Goal: Information Seeking & Learning: Learn about a topic

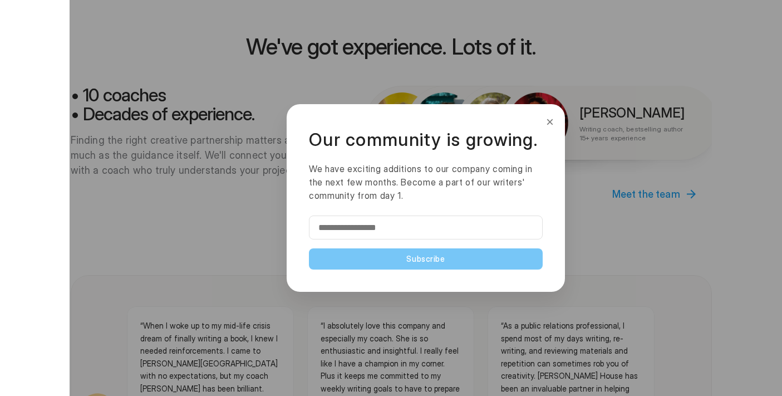
scroll to position [900, 0]
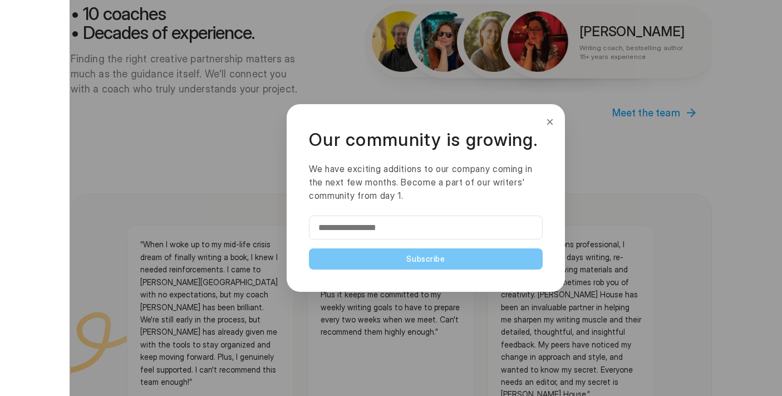
click at [550, 124] on button "×" at bounding box center [550, 122] width 12 height 18
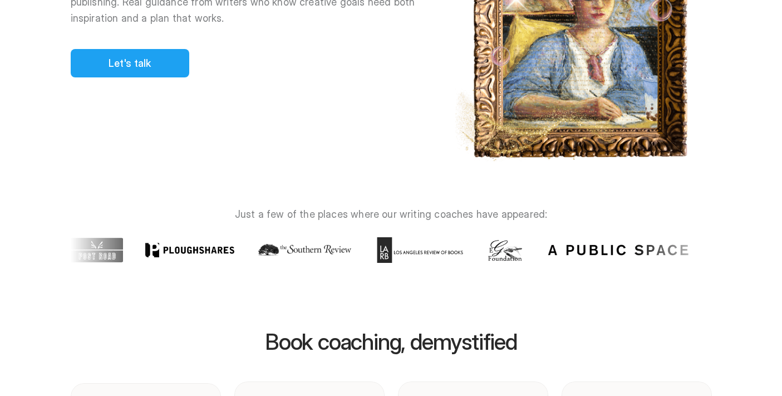
scroll to position [0, 0]
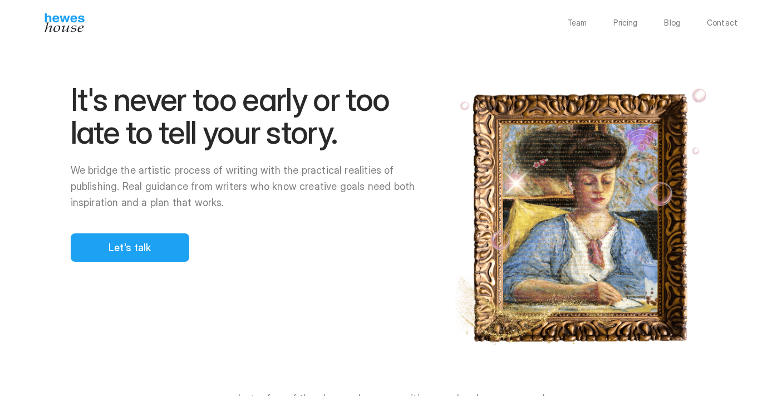
click at [641, 18] on div "Team Pricing Blog Contact" at bounding box center [391, 22] width 782 height 19
click at [623, 26] on p "Pricing" at bounding box center [625, 23] width 24 height 8
click at [581, 24] on p "Team" at bounding box center [577, 23] width 20 height 8
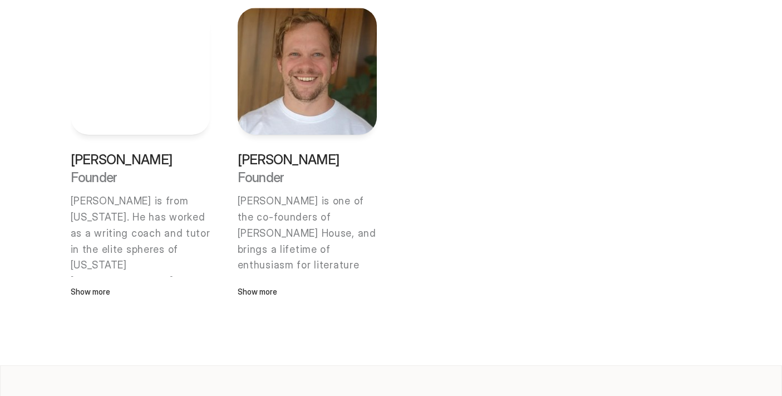
scroll to position [971, 0]
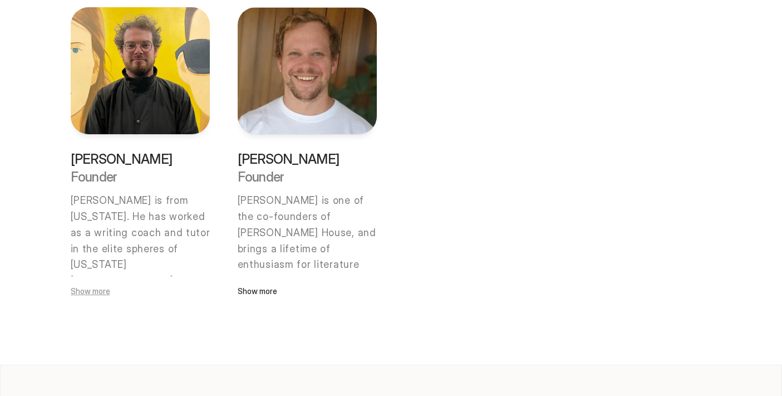
click at [101, 288] on p "Show more" at bounding box center [140, 291] width 139 height 12
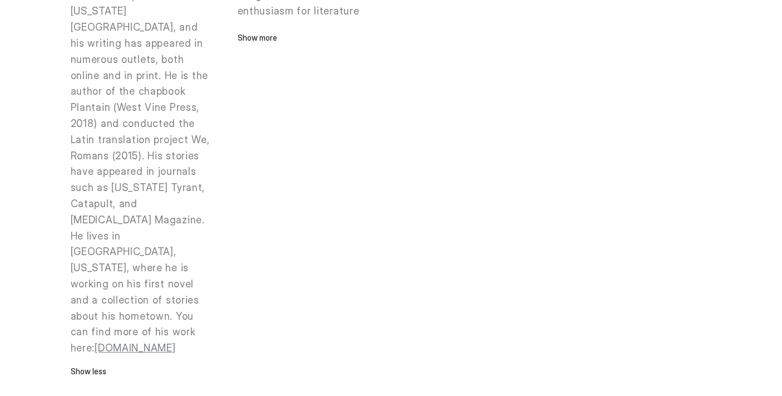
scroll to position [1232, 0]
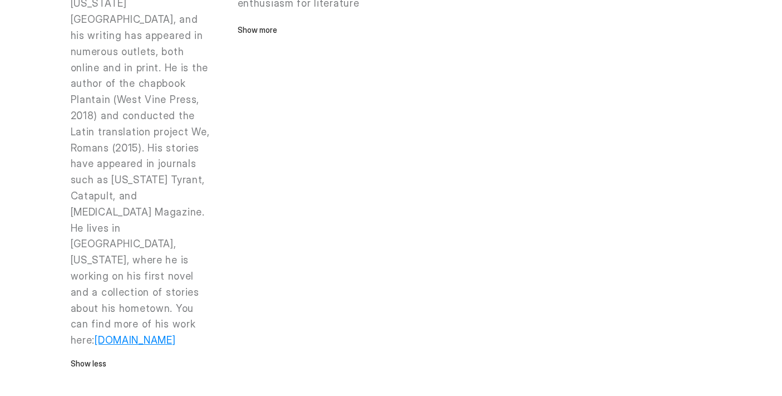
click at [95, 334] on link "joshboardman.com" at bounding box center [135, 340] width 81 height 12
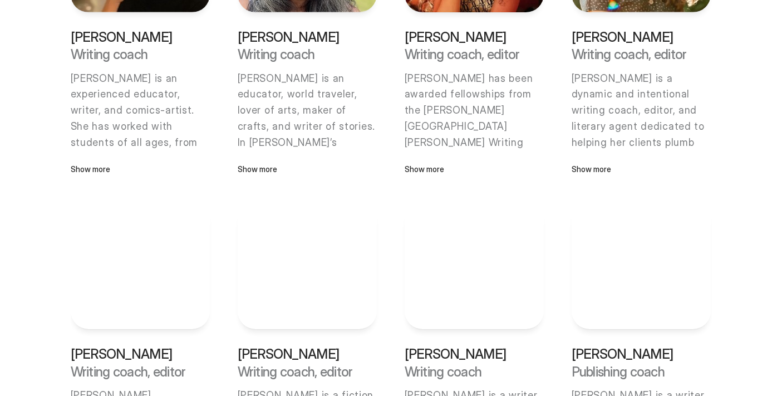
scroll to position [0, 0]
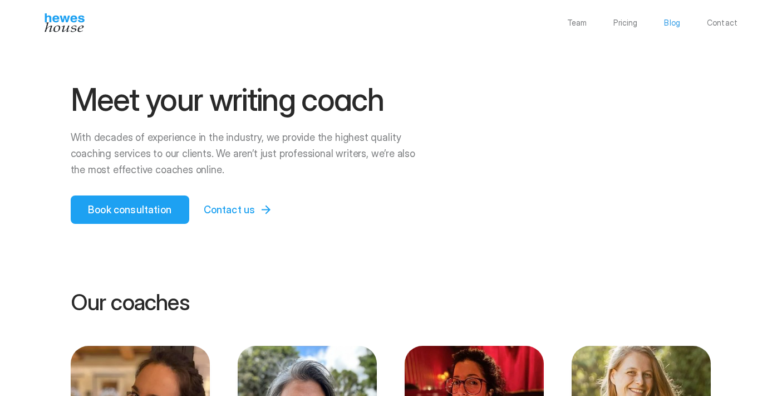
click at [670, 26] on p "Blog" at bounding box center [672, 23] width 16 height 8
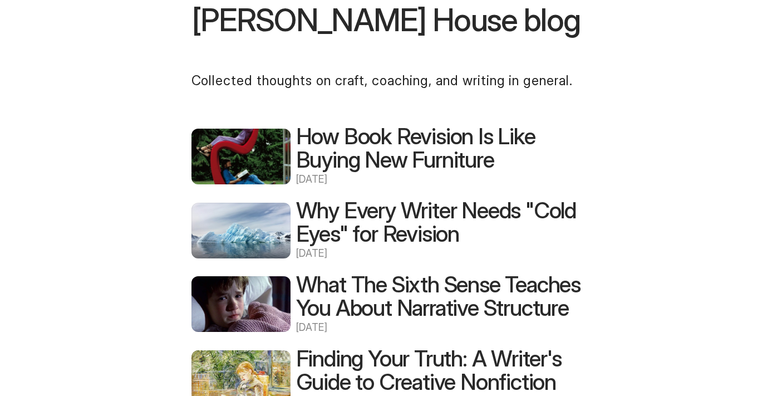
scroll to position [76, 0]
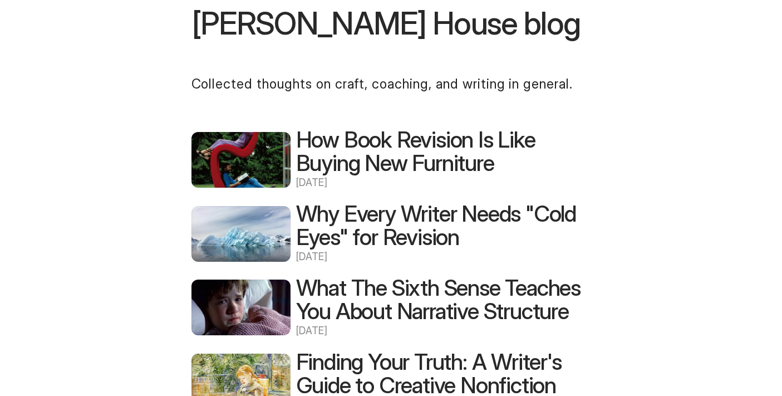
click at [346, 164] on h2 "How Book Revision Is Like Buying New Furniture" at bounding box center [438, 151] width 285 height 47
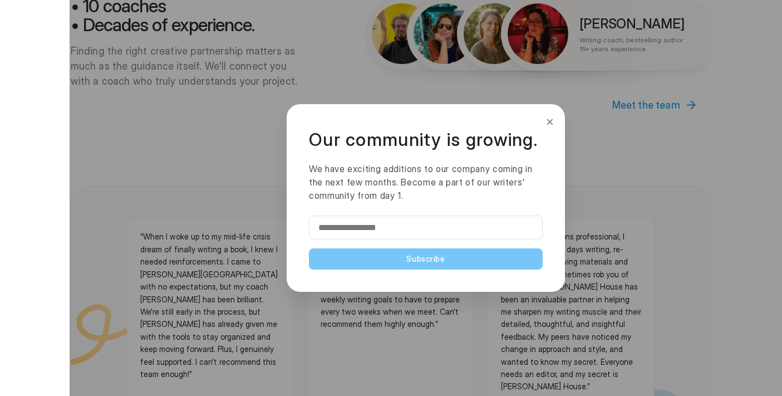
scroll to position [1163, 0]
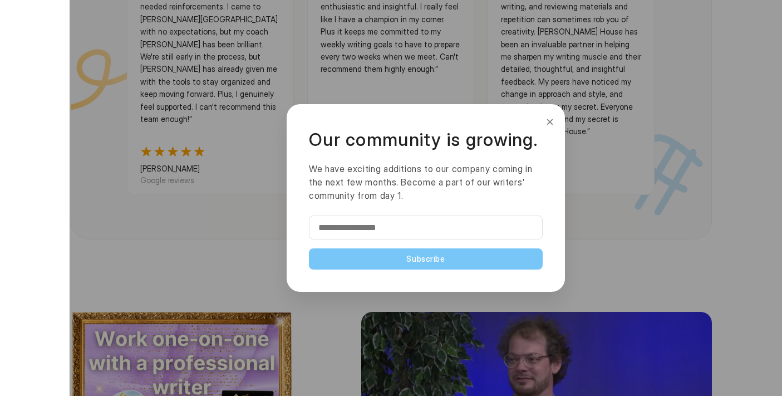
click at [551, 121] on button "×" at bounding box center [550, 122] width 12 height 18
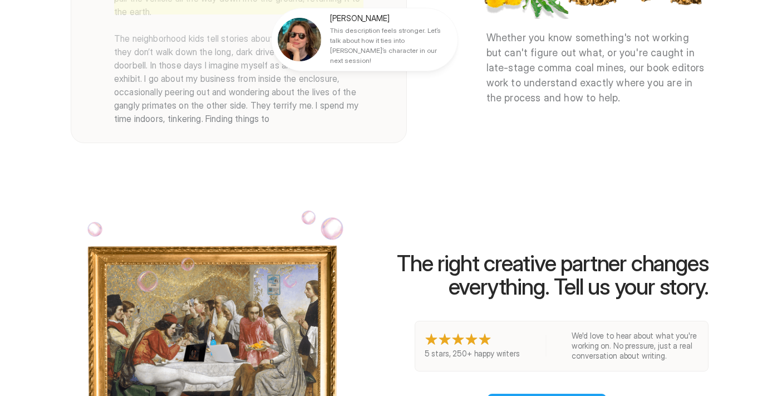
scroll to position [1963, 0]
